Goal: Task Accomplishment & Management: Manage account settings

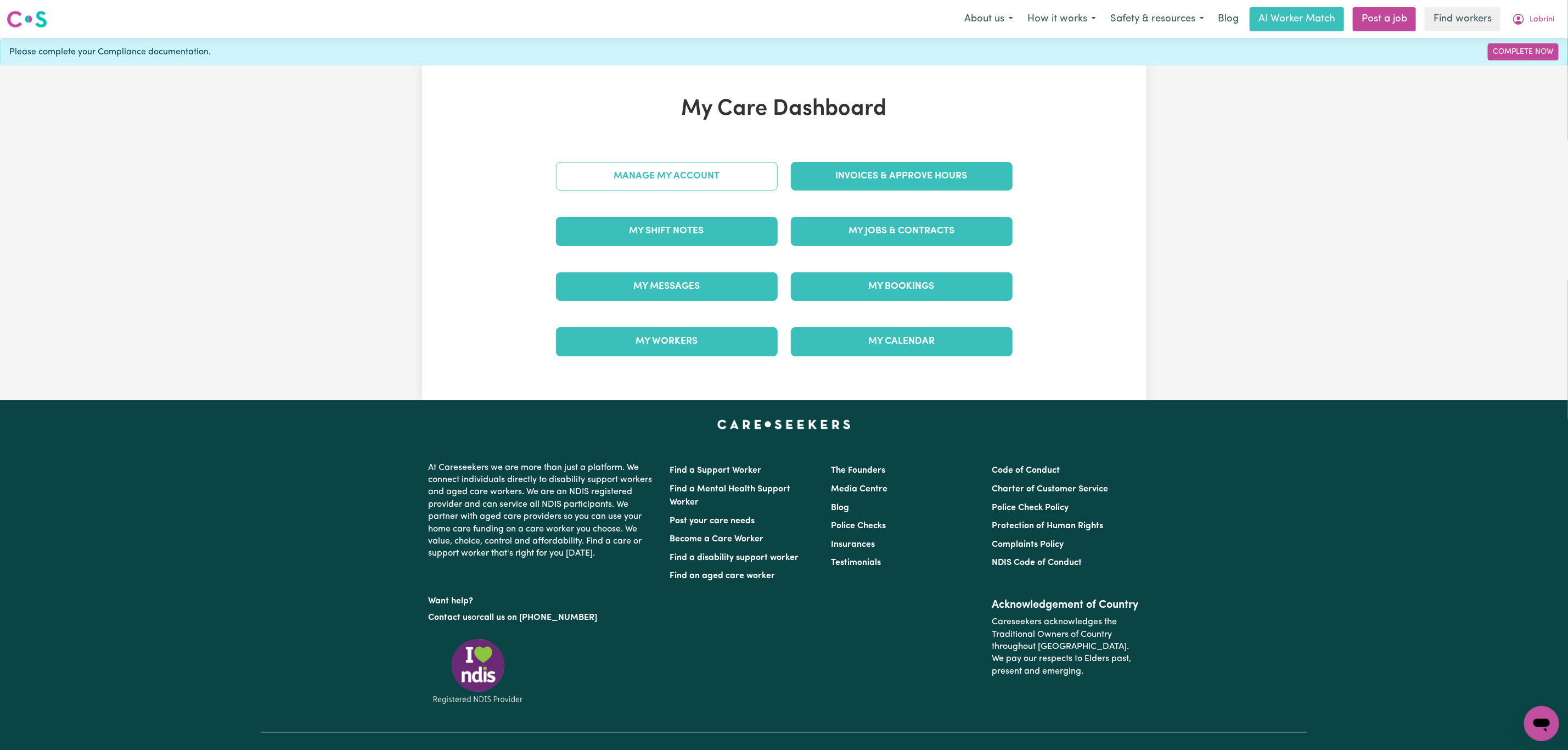
click at [725, 171] on link "Manage My Account" at bounding box center [667, 176] width 221 height 29
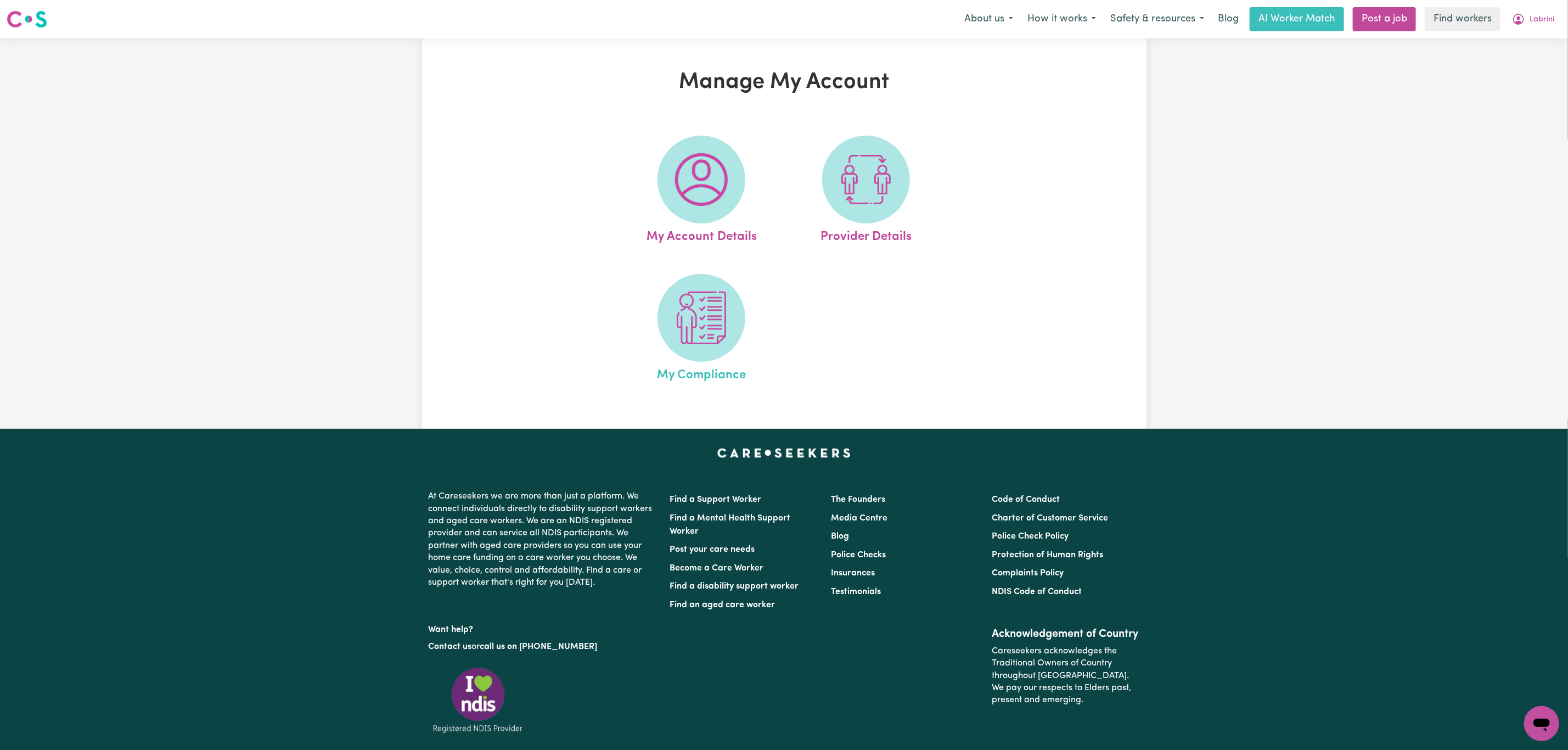
click at [675, 376] on span "My Compliance" at bounding box center [701, 373] width 89 height 23
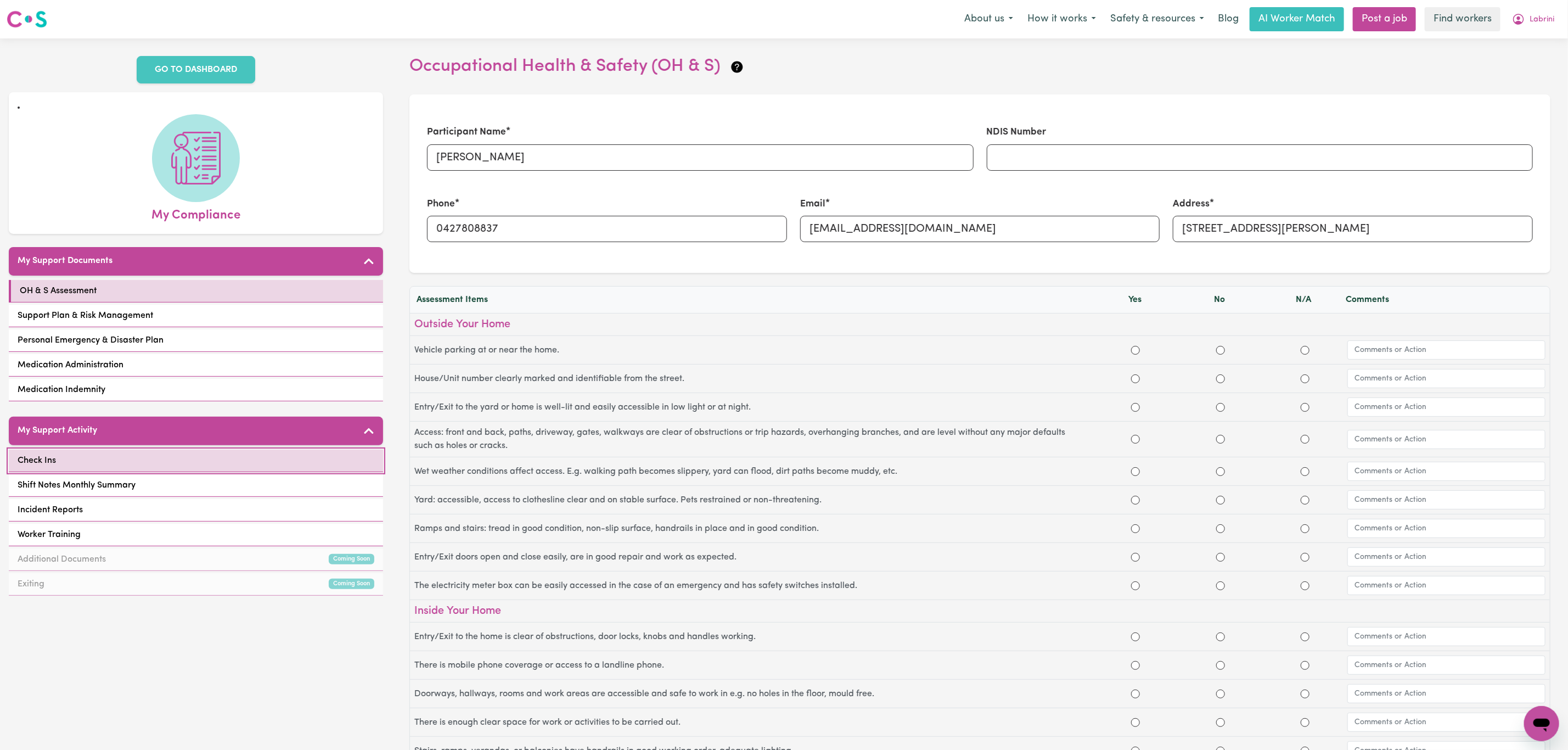
click at [167, 460] on link "Check Ins" at bounding box center [196, 461] width 375 height 23
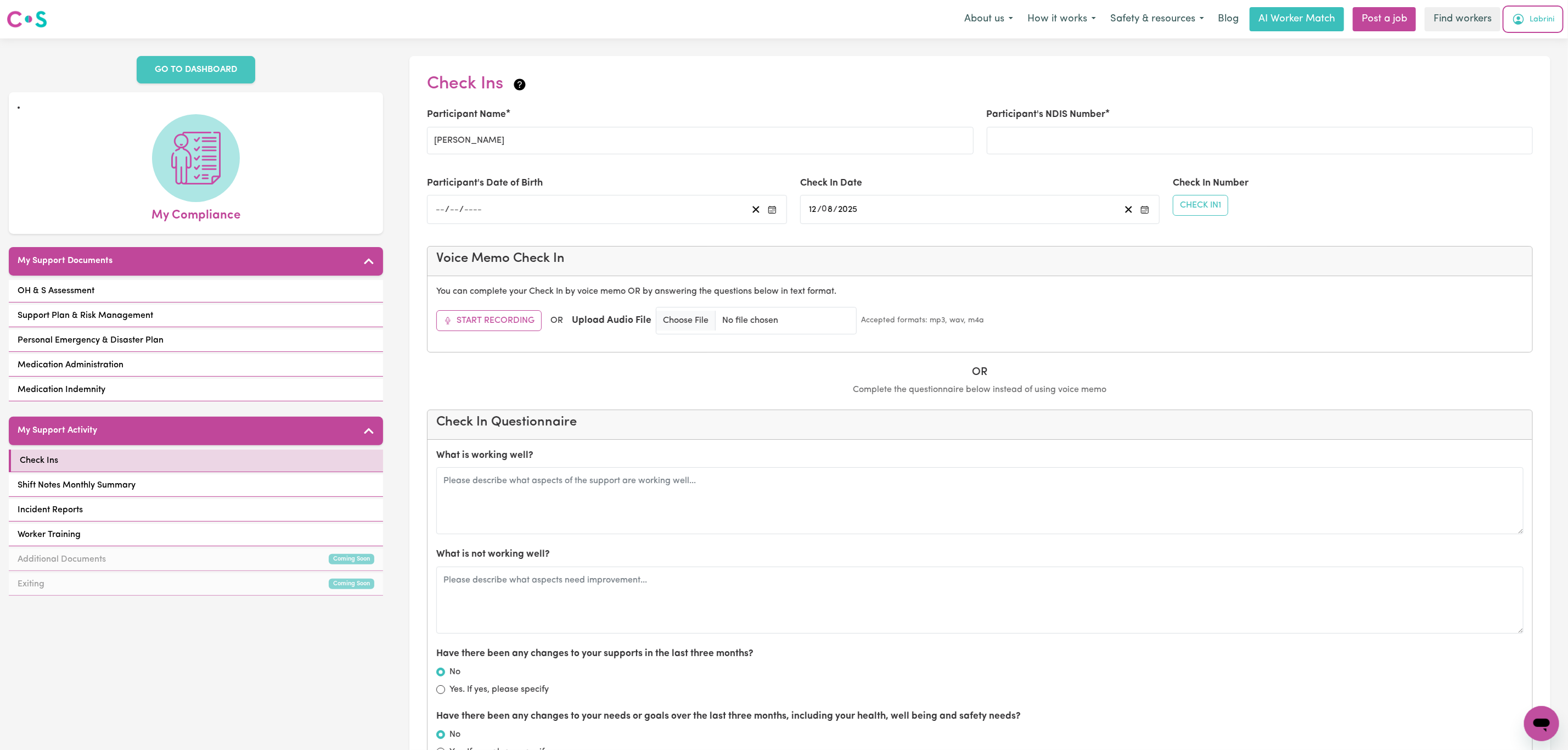
click at [1531, 30] on button "Labrini" at bounding box center [1533, 18] width 57 height 23
click at [1508, 42] on link "My Dashboard" at bounding box center [1518, 43] width 87 height 21
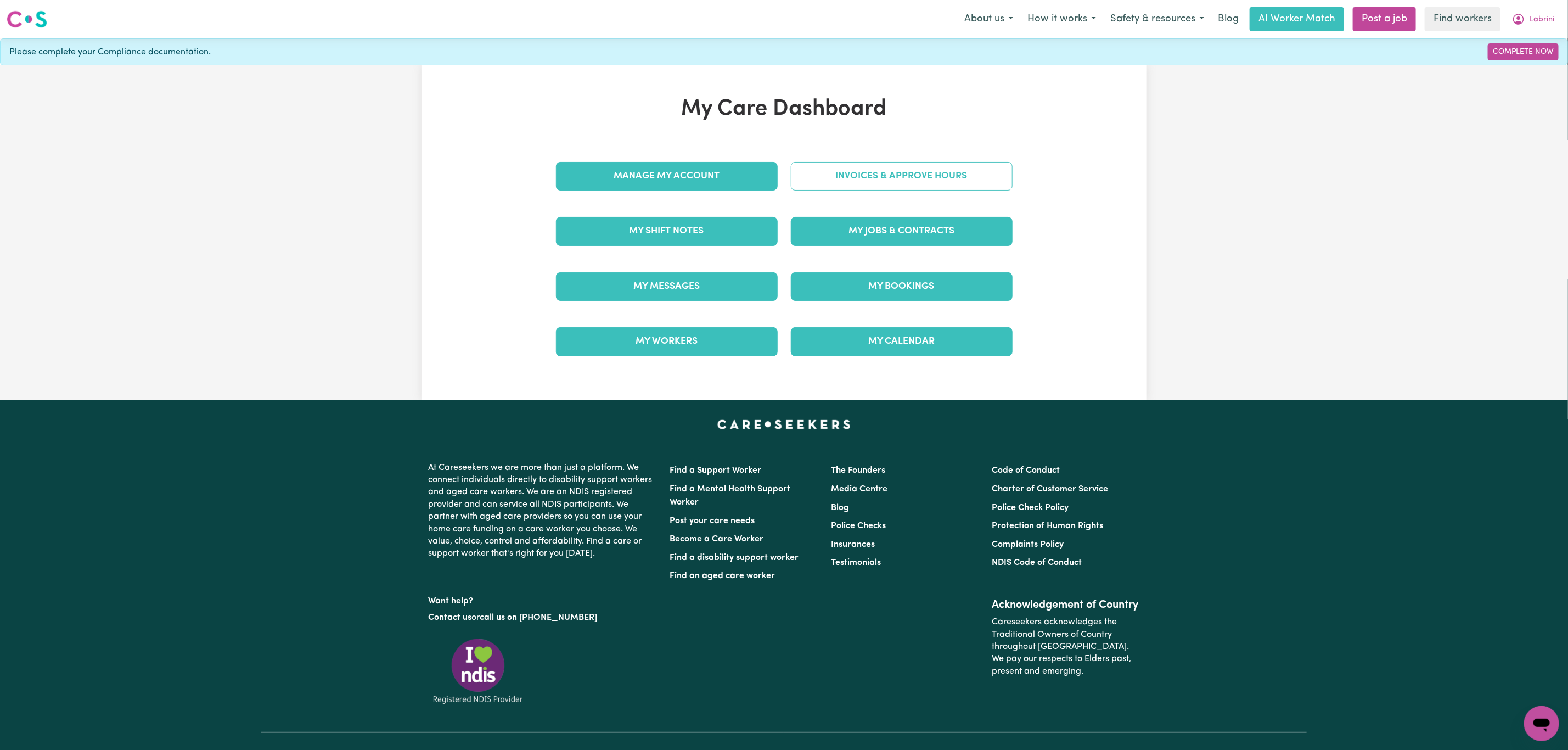
click at [912, 180] on link "Invoices & Approve Hours" at bounding box center [901, 176] width 221 height 29
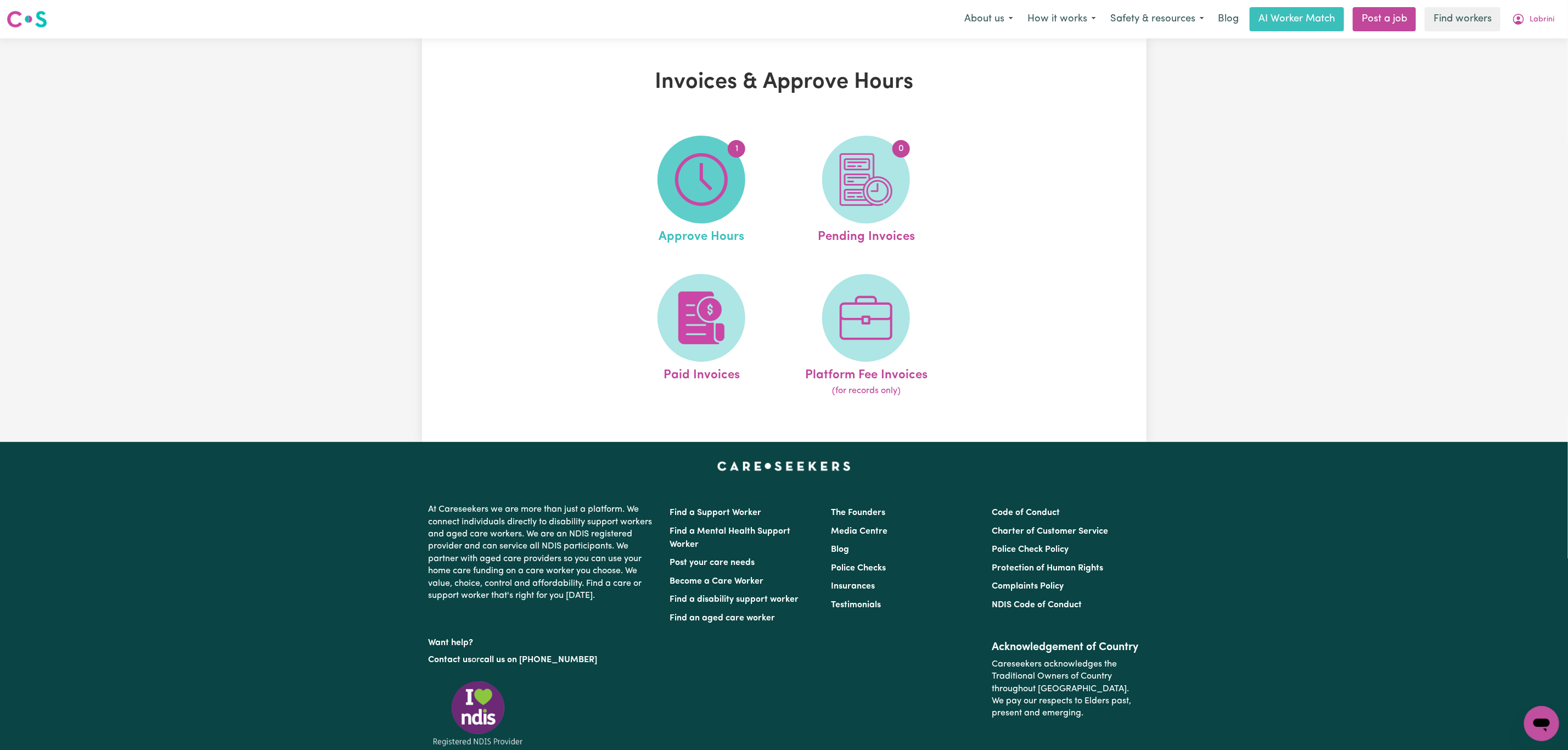
click at [675, 171] on img at bounding box center [702, 180] width 53 height 53
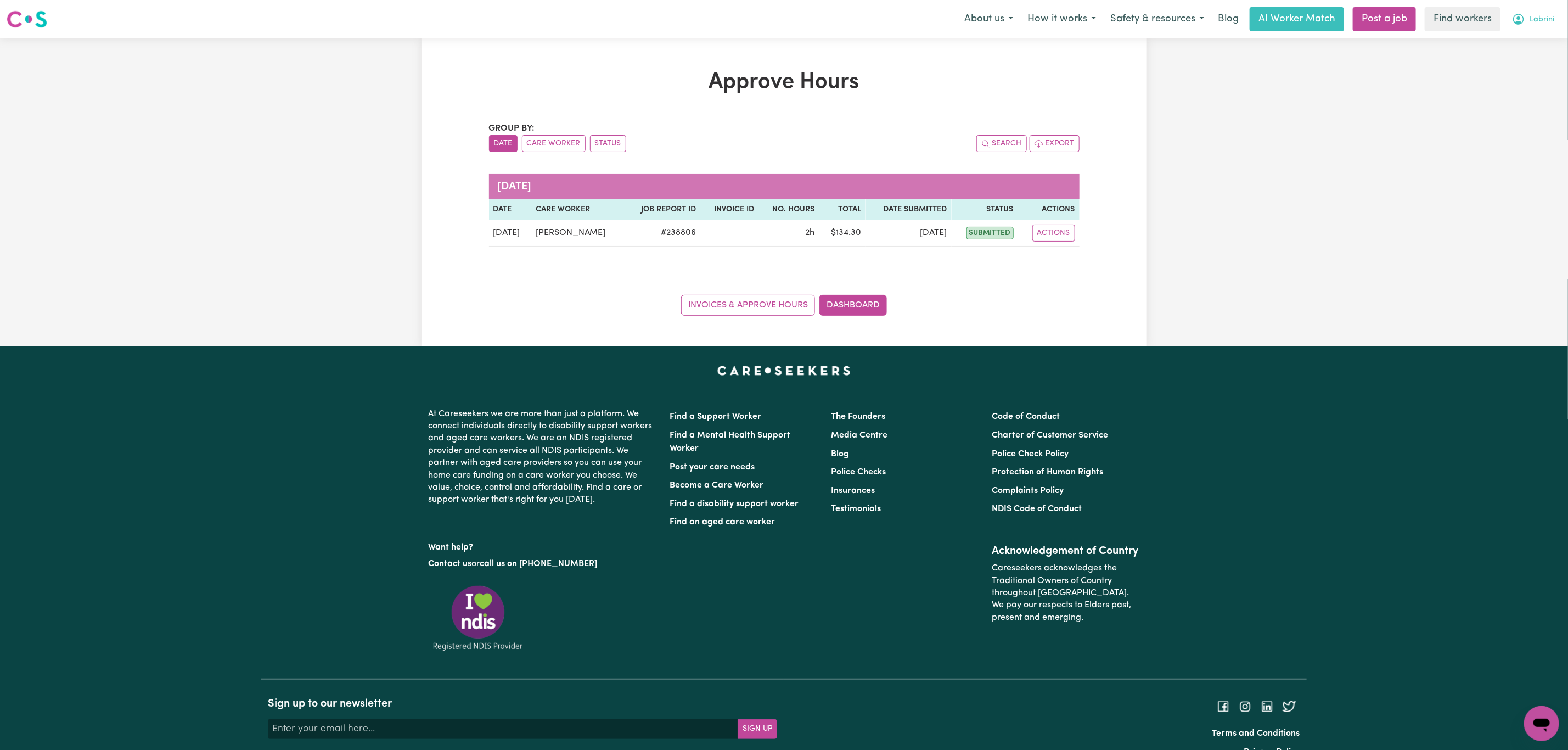
click at [1535, 29] on button "Labrini" at bounding box center [1533, 18] width 57 height 23
click at [1531, 36] on link "My Dashboard" at bounding box center [1518, 43] width 87 height 21
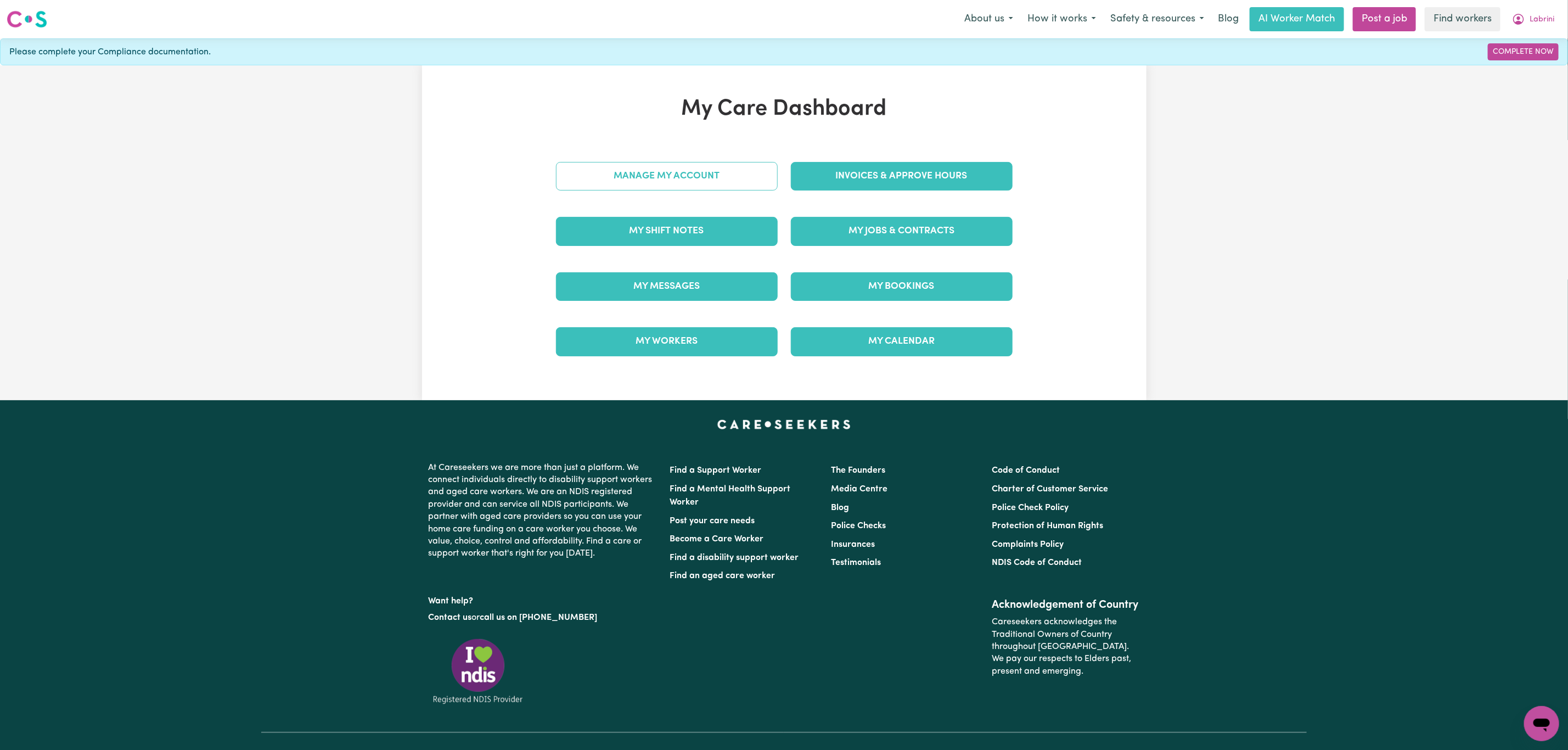
click at [692, 170] on link "Manage My Account" at bounding box center [667, 176] width 221 height 29
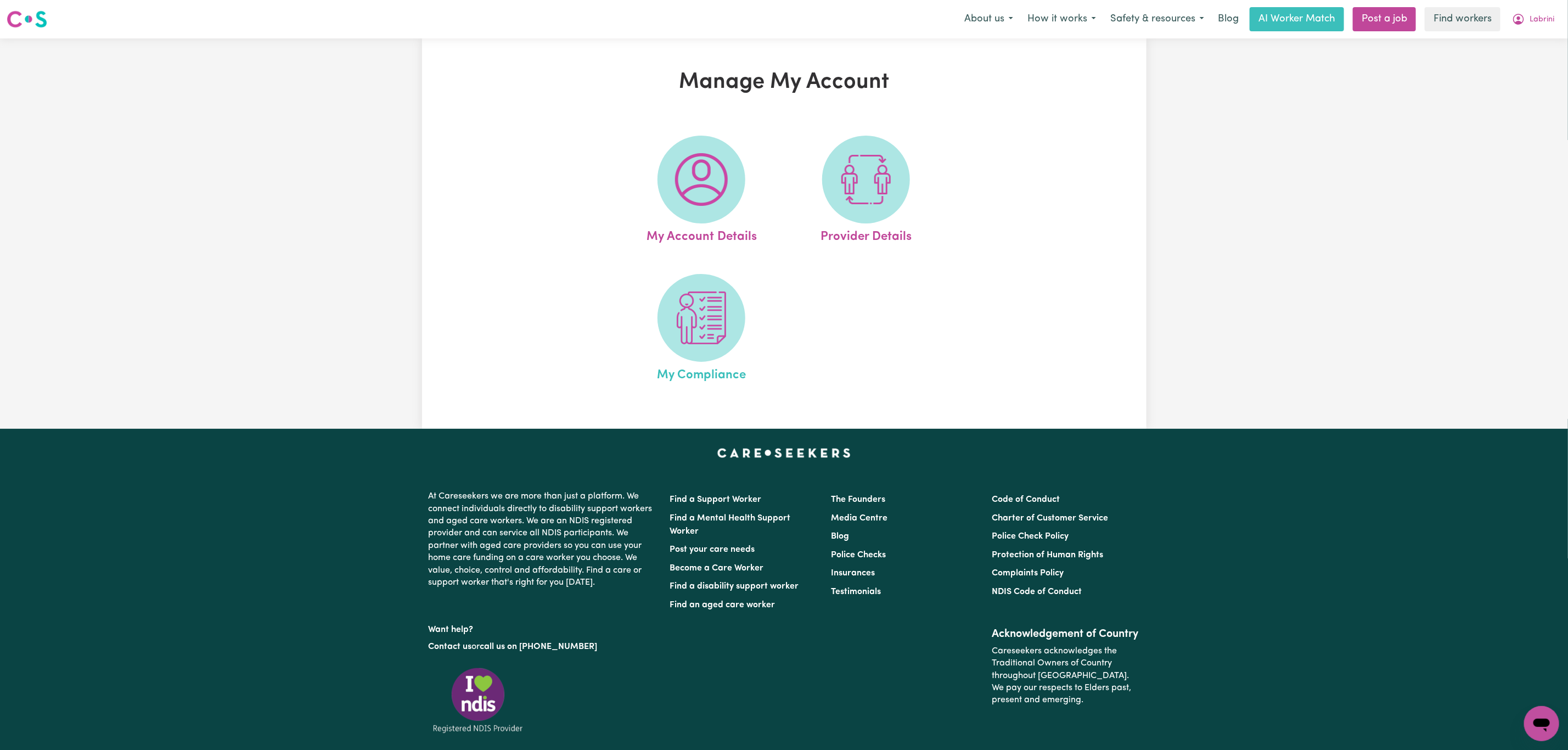
click at [667, 347] on link "My Compliance" at bounding box center [701, 329] width 158 height 111
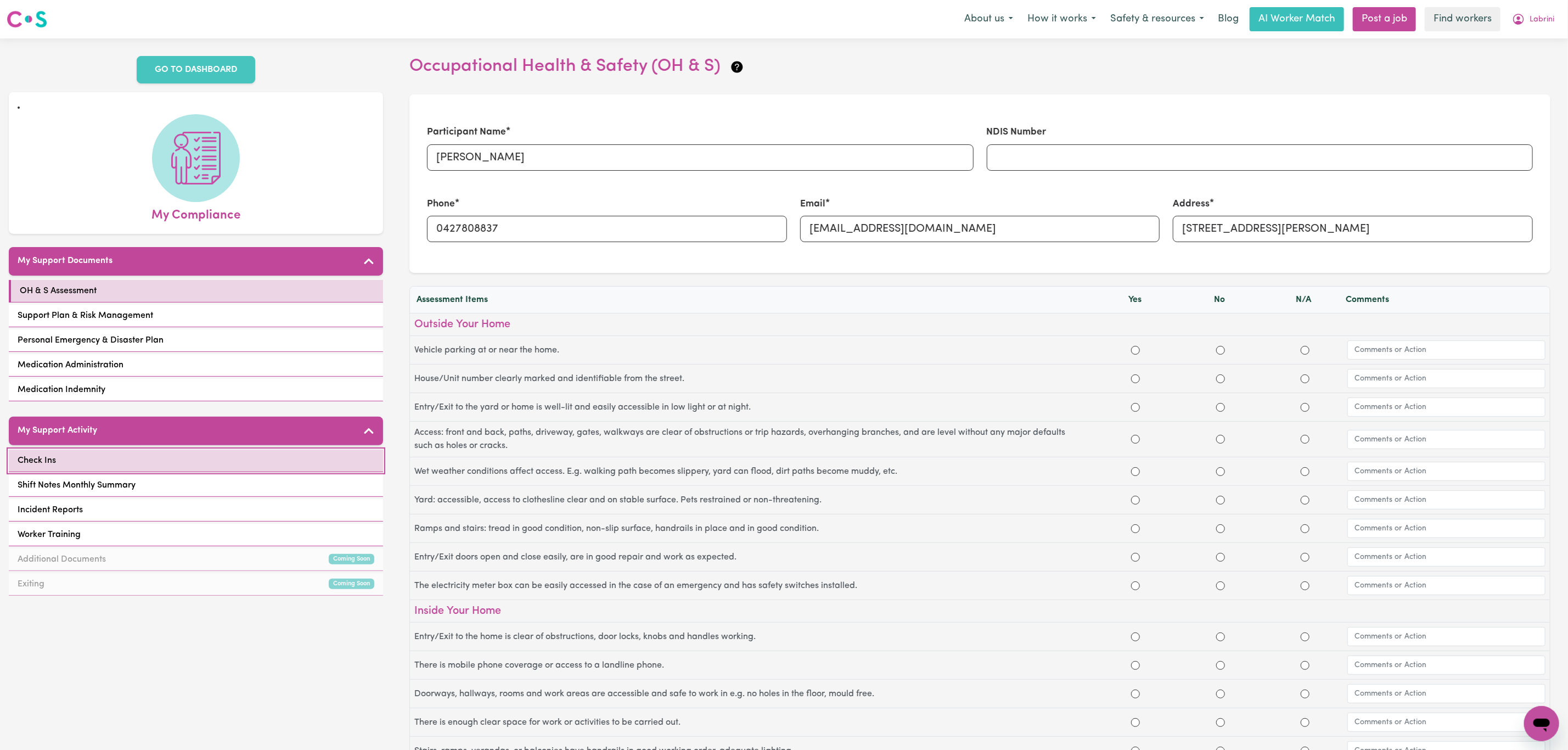
click at [127, 464] on link "Check Ins" at bounding box center [196, 461] width 375 height 23
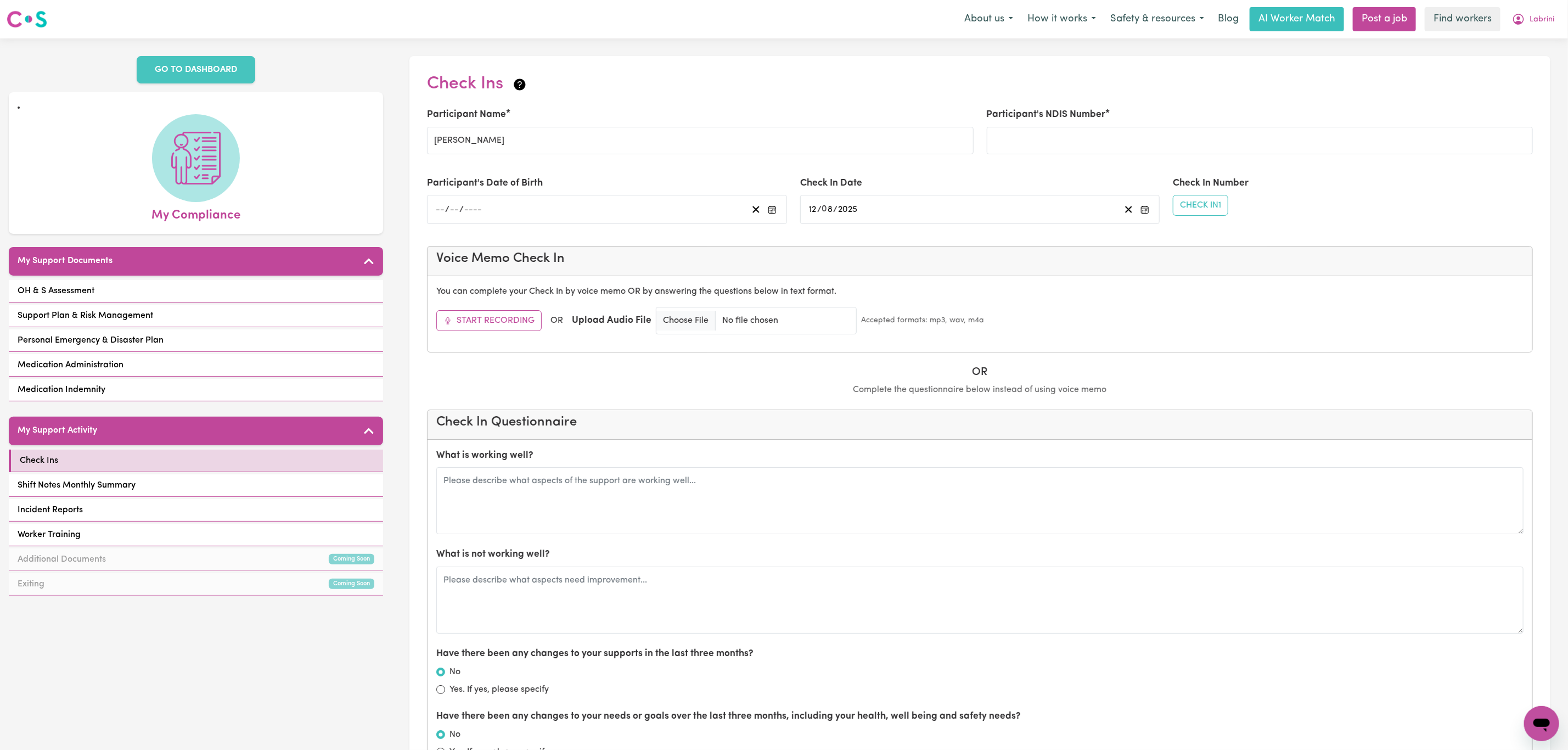
click at [1068, 116] on label "Participant's NDIS Number" at bounding box center [1046, 114] width 119 height 14
click at [1068, 127] on input "Participant's NDIS Number" at bounding box center [1260, 140] width 546 height 27
click at [1539, 20] on span "Labrini" at bounding box center [1542, 20] width 25 height 12
click at [1520, 57] on link "Logout" at bounding box center [1518, 63] width 87 height 21
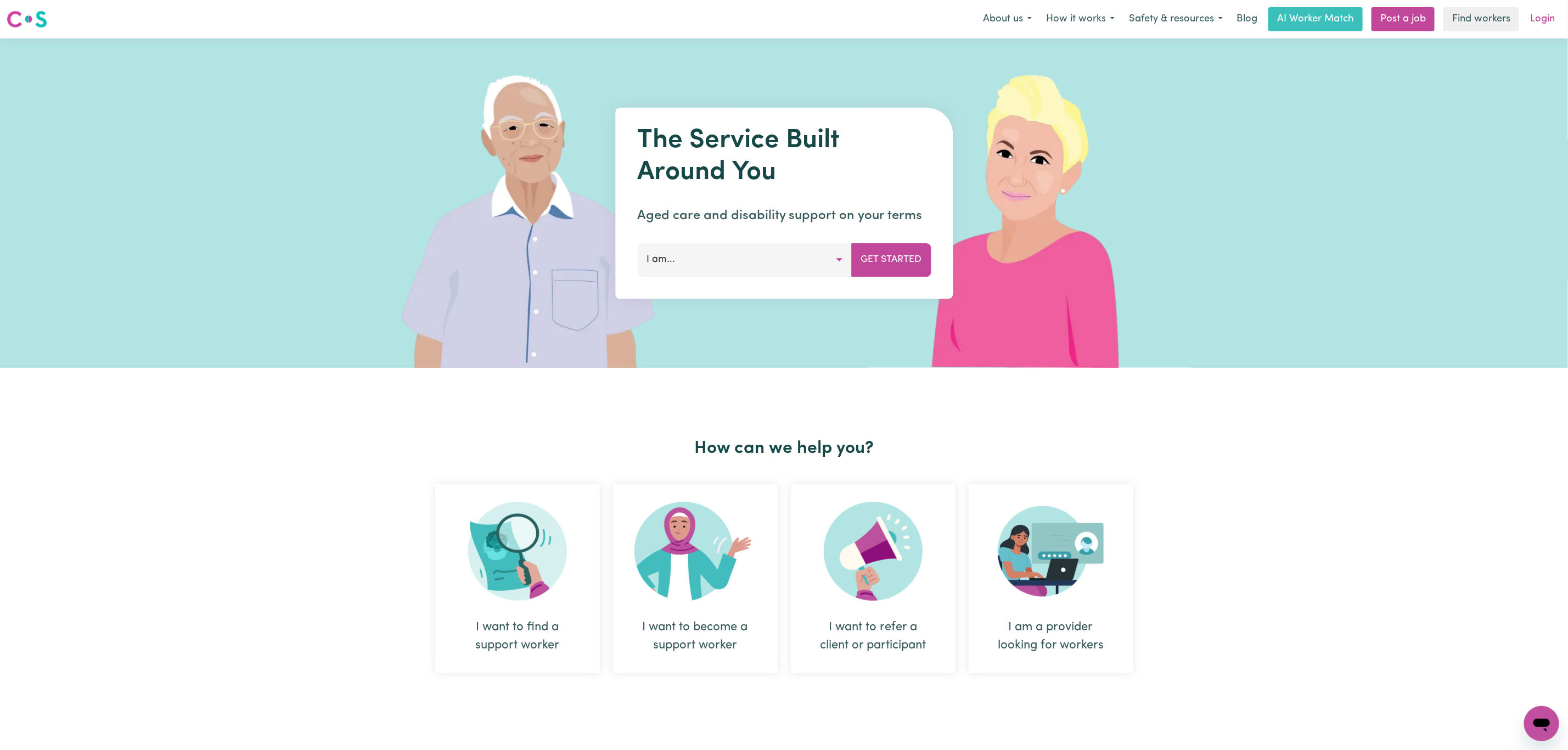
click at [1545, 18] on link "Login" at bounding box center [1542, 19] width 38 height 24
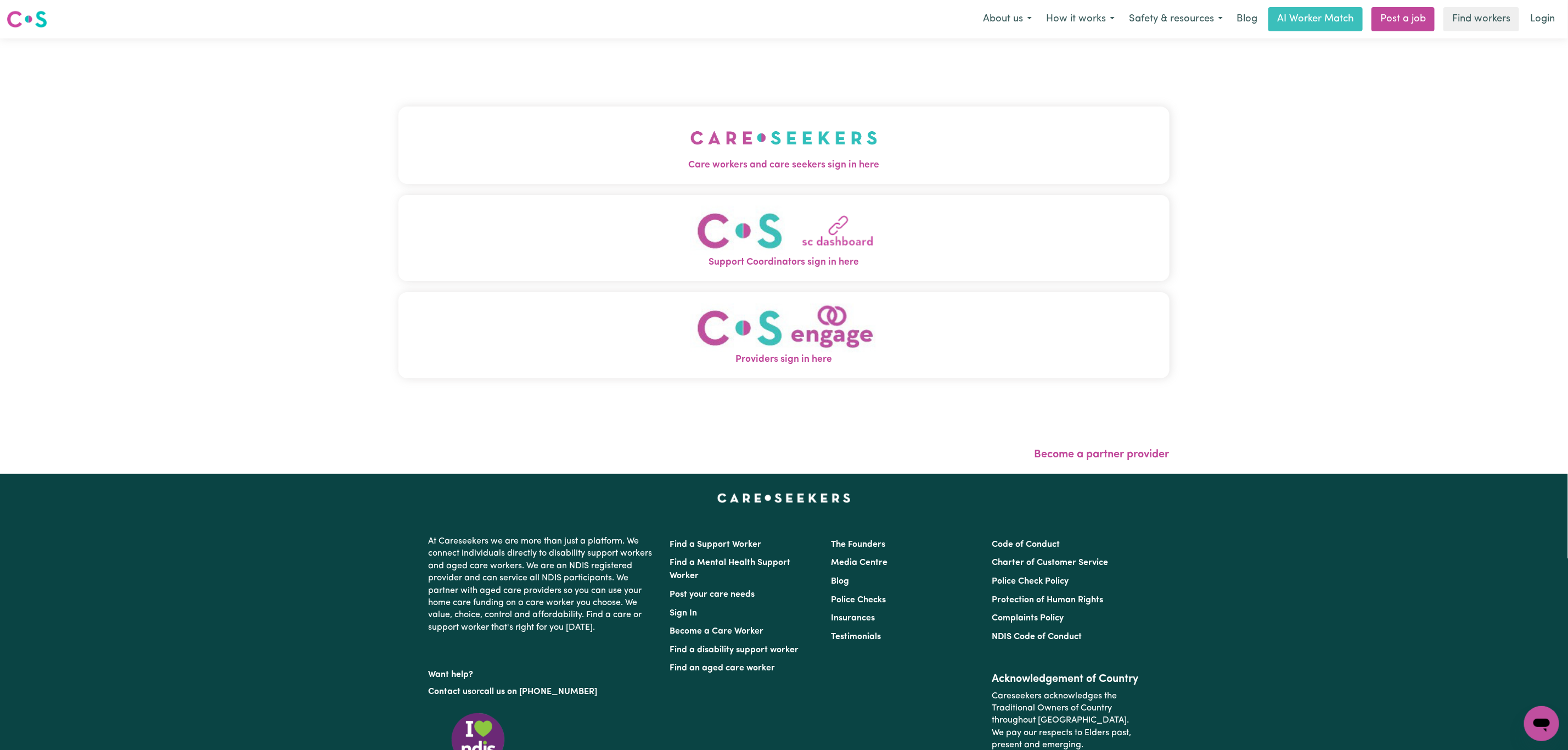
click at [497, 152] on button "Care workers and care seekers sign in here" at bounding box center [784, 145] width 771 height 77
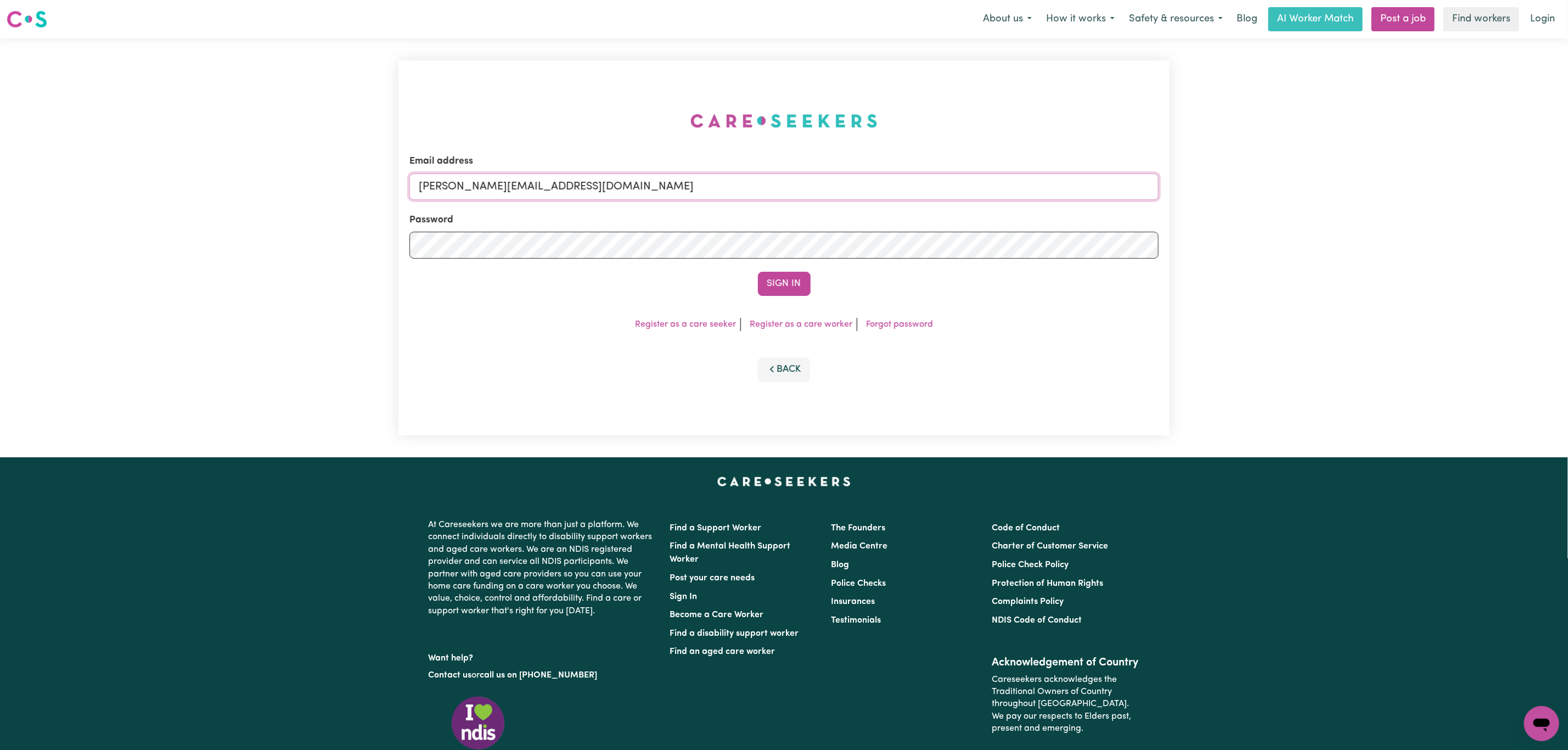
drag, startPoint x: 550, startPoint y: 186, endPoint x: 556, endPoint y: 200, distance: 15.2
click at [550, 186] on input "[PERSON_NAME][EMAIL_ADDRESS][DOMAIN_NAME]" at bounding box center [784, 187] width 749 height 26
drag, startPoint x: 475, startPoint y: 185, endPoint x: 844, endPoint y: 185, distance: 369.0
click at [844, 185] on input "[EMAIL_ADDRESS][PERSON_NAME][DOMAIN_NAME]" at bounding box center [784, 187] width 749 height 26
drag, startPoint x: 484, startPoint y: 182, endPoint x: 792, endPoint y: 263, distance: 318.5
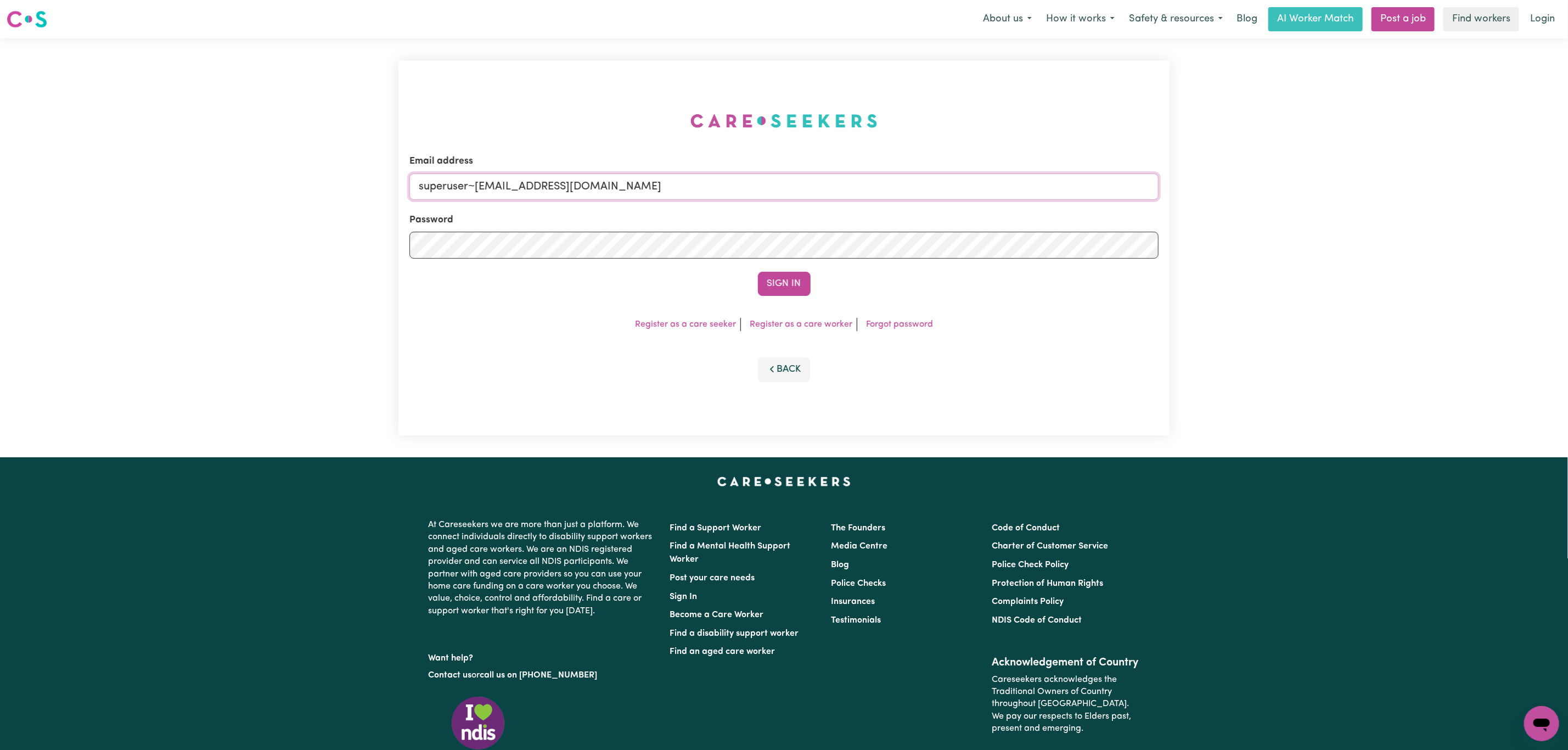
click at [733, 182] on input "superuser~[EMAIL_ADDRESS][DOMAIN_NAME]" at bounding box center [784, 187] width 749 height 26
paste input "[EMAIL_ADDRESS][DOMAIN_NAME]"
type input "[EMAIL_ADDRESS][DOMAIN_NAME]"
click at [777, 279] on button "Sign In" at bounding box center [784, 283] width 53 height 24
